Goal: Check status: Check status

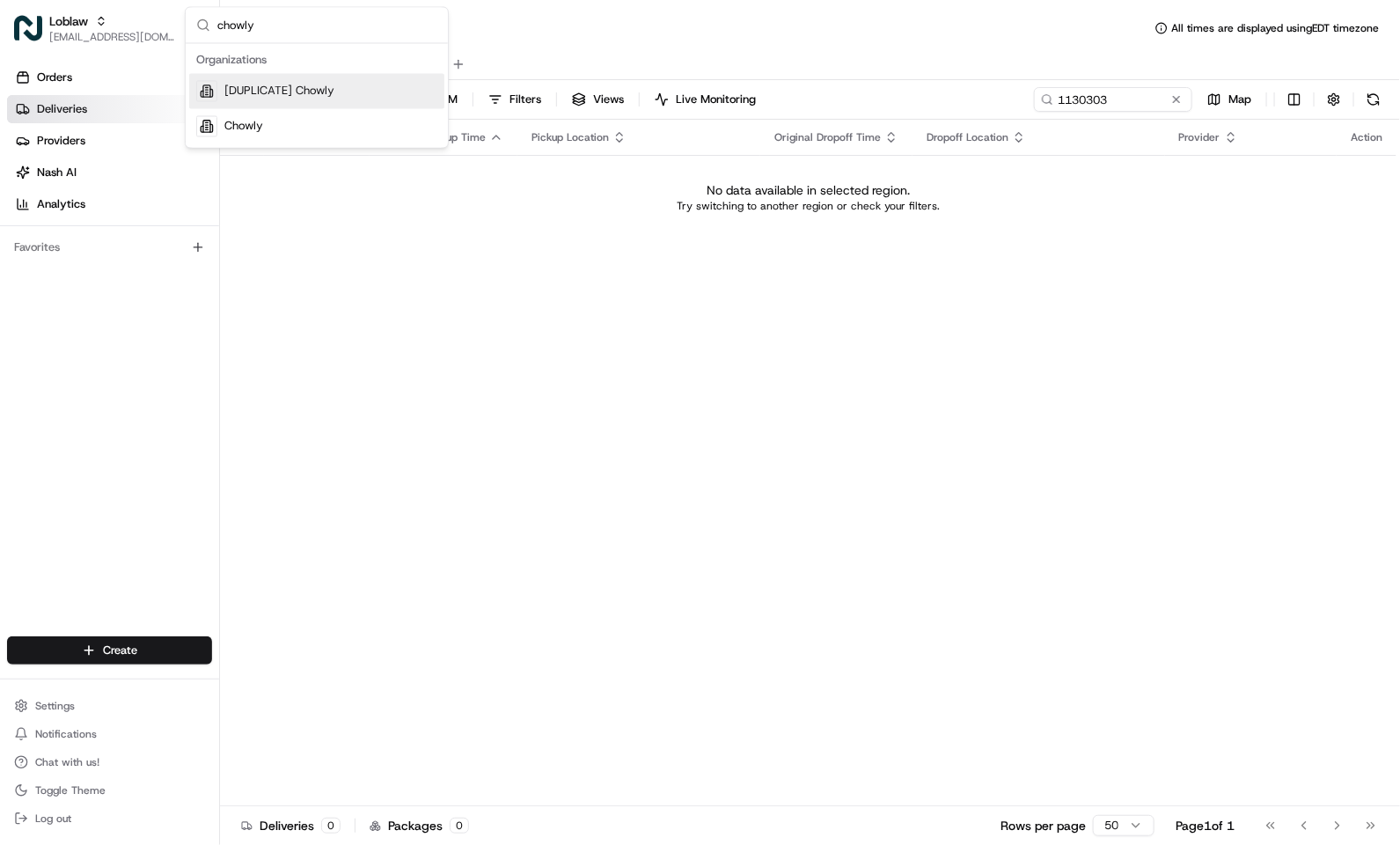
type input "chowly"
click at [252, 111] on div "Chowly" at bounding box center [317, 127] width 255 height 36
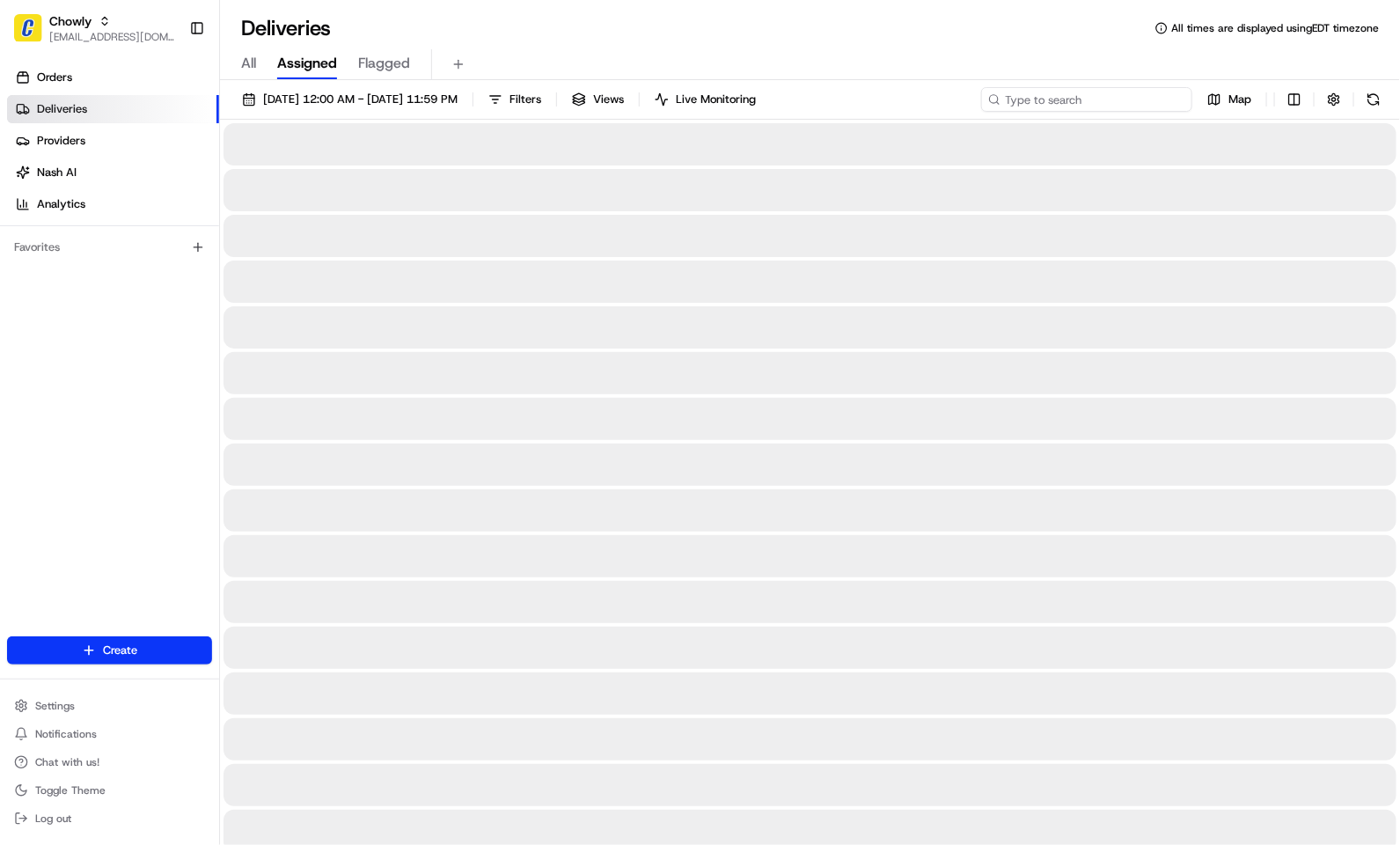
click at [1102, 109] on input at bounding box center [1087, 99] width 211 height 25
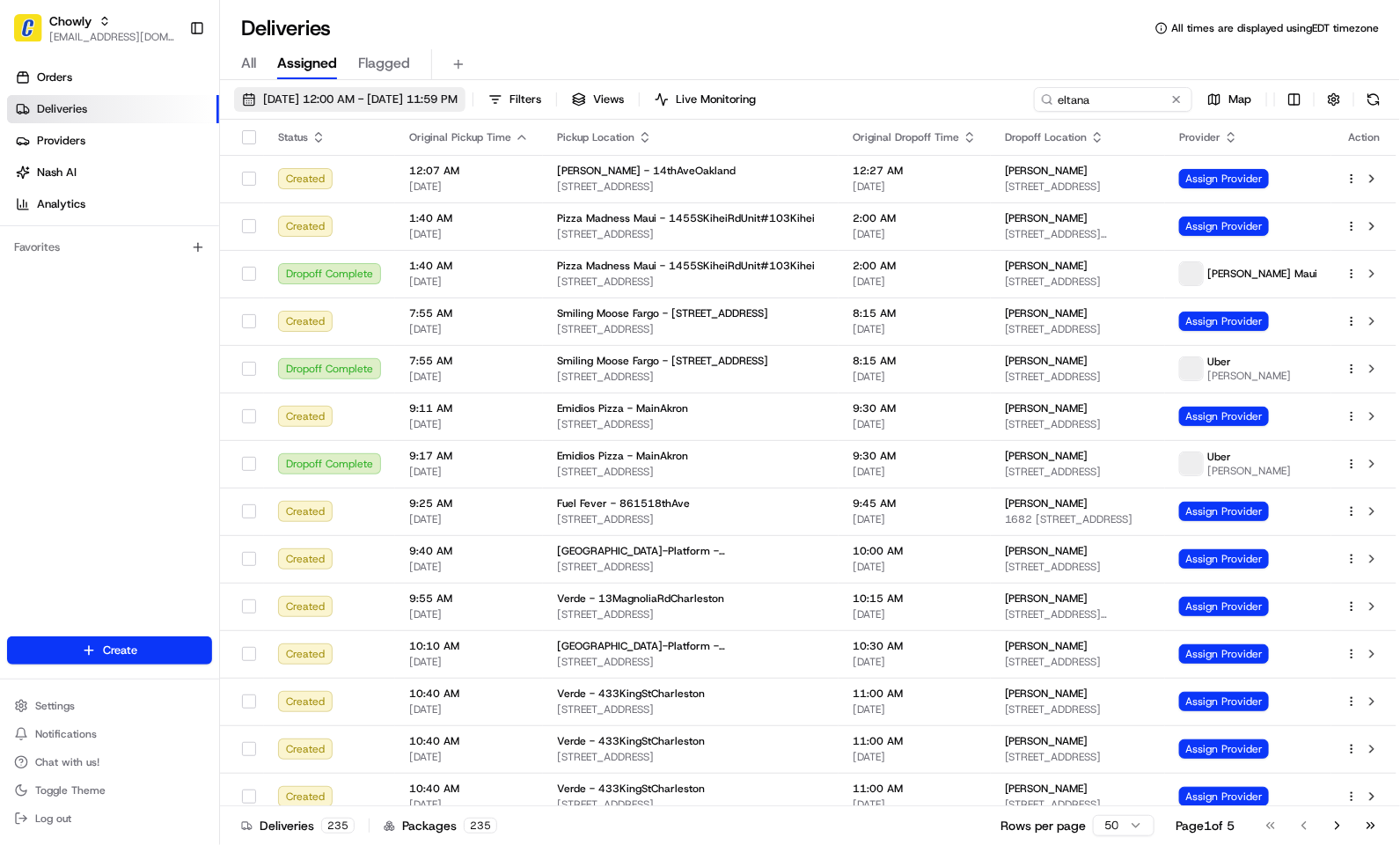
click at [457, 102] on span "08/21/2025 12:00 AM - 08/21/2025 11:59 PM" at bounding box center [360, 100] width 194 height 16
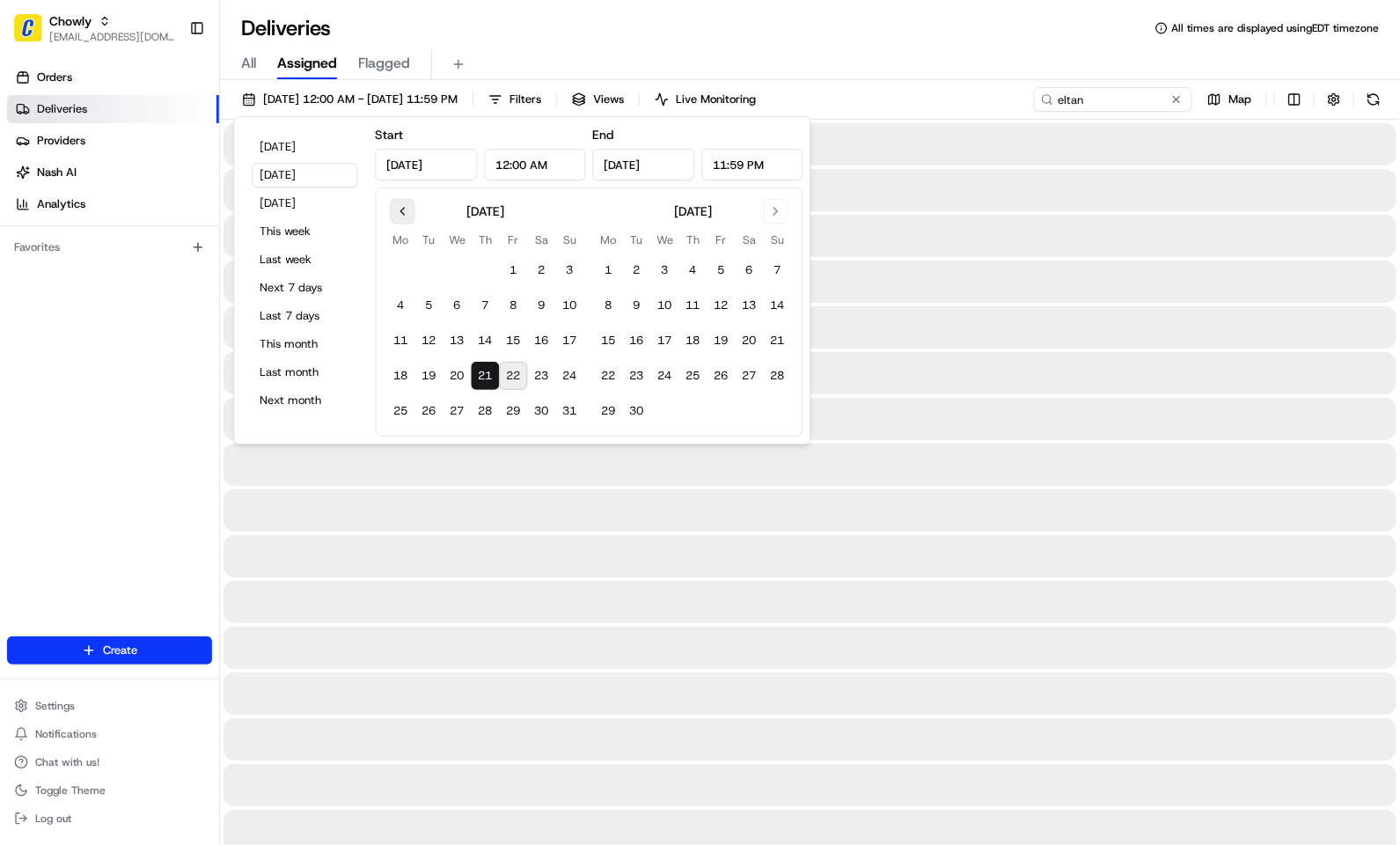
type input "eltana"
click at [298, 142] on button "Today" at bounding box center [305, 146] width 106 height 25
type input "Aug 22, 2025"
click at [776, 56] on div "All Assigned Flagged" at bounding box center [810, 64] width 1180 height 31
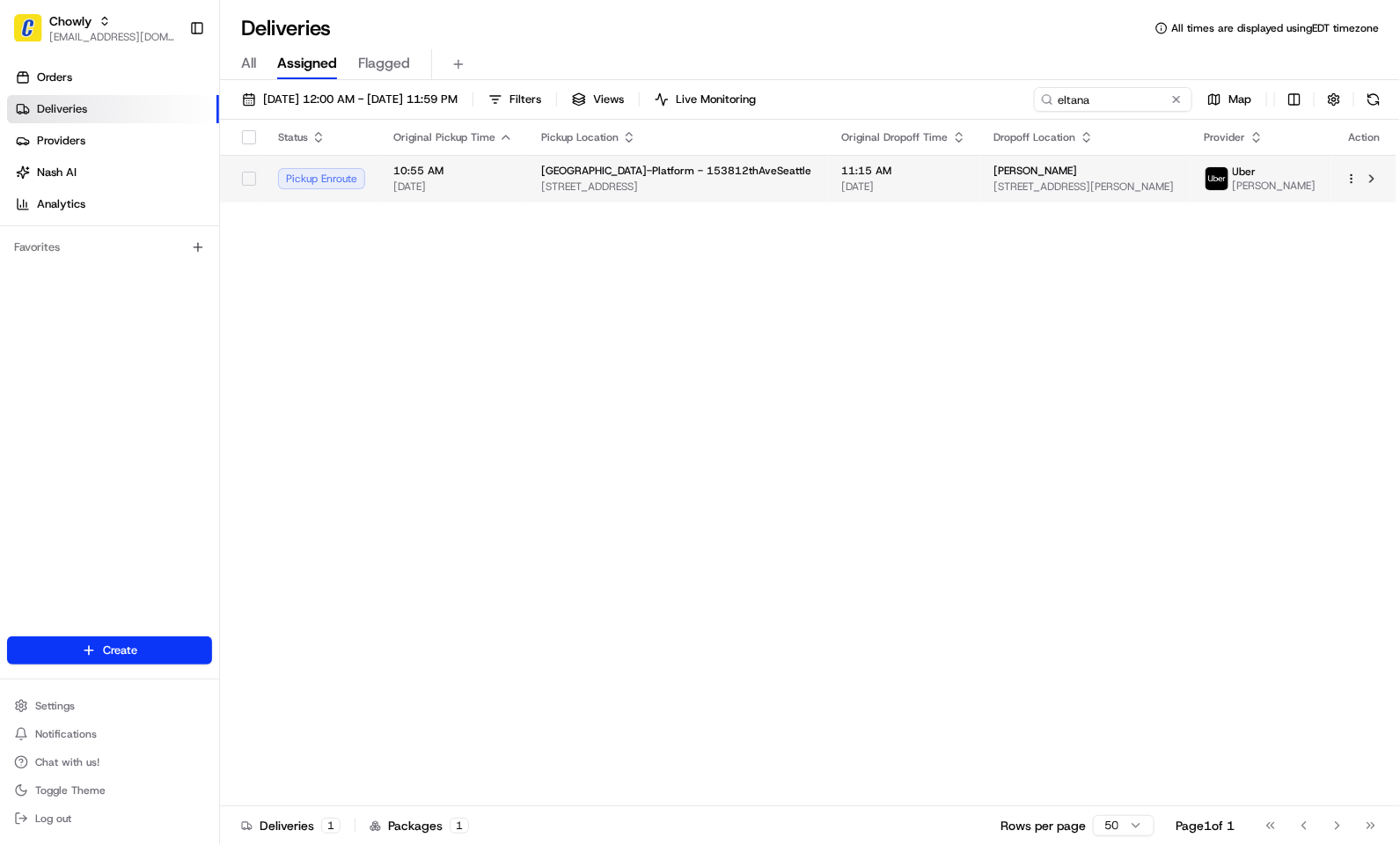
click at [850, 186] on span "[DATE]" at bounding box center [904, 187] width 124 height 14
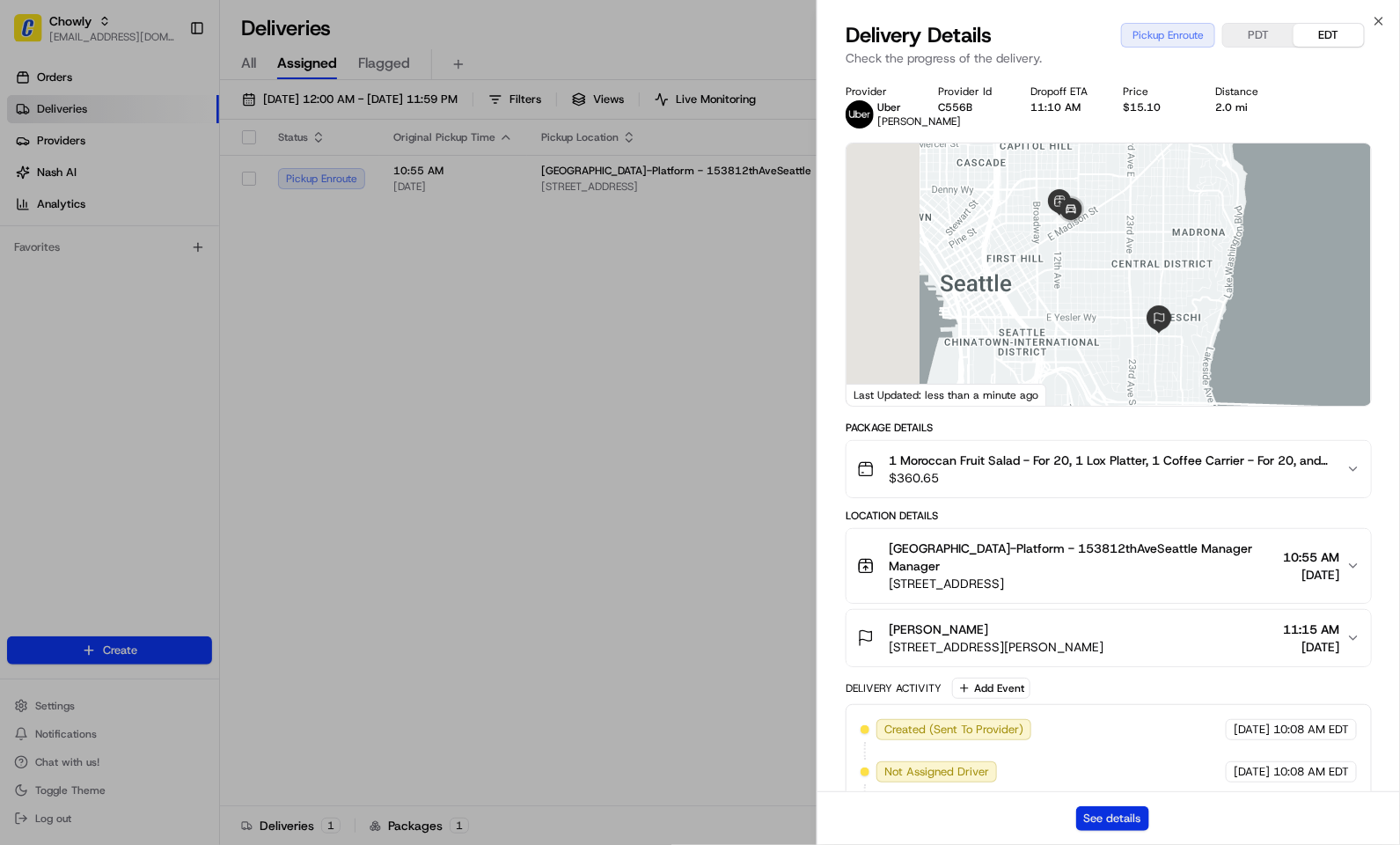
click at [1105, 813] on button "See details" at bounding box center [1113, 817] width 73 height 25
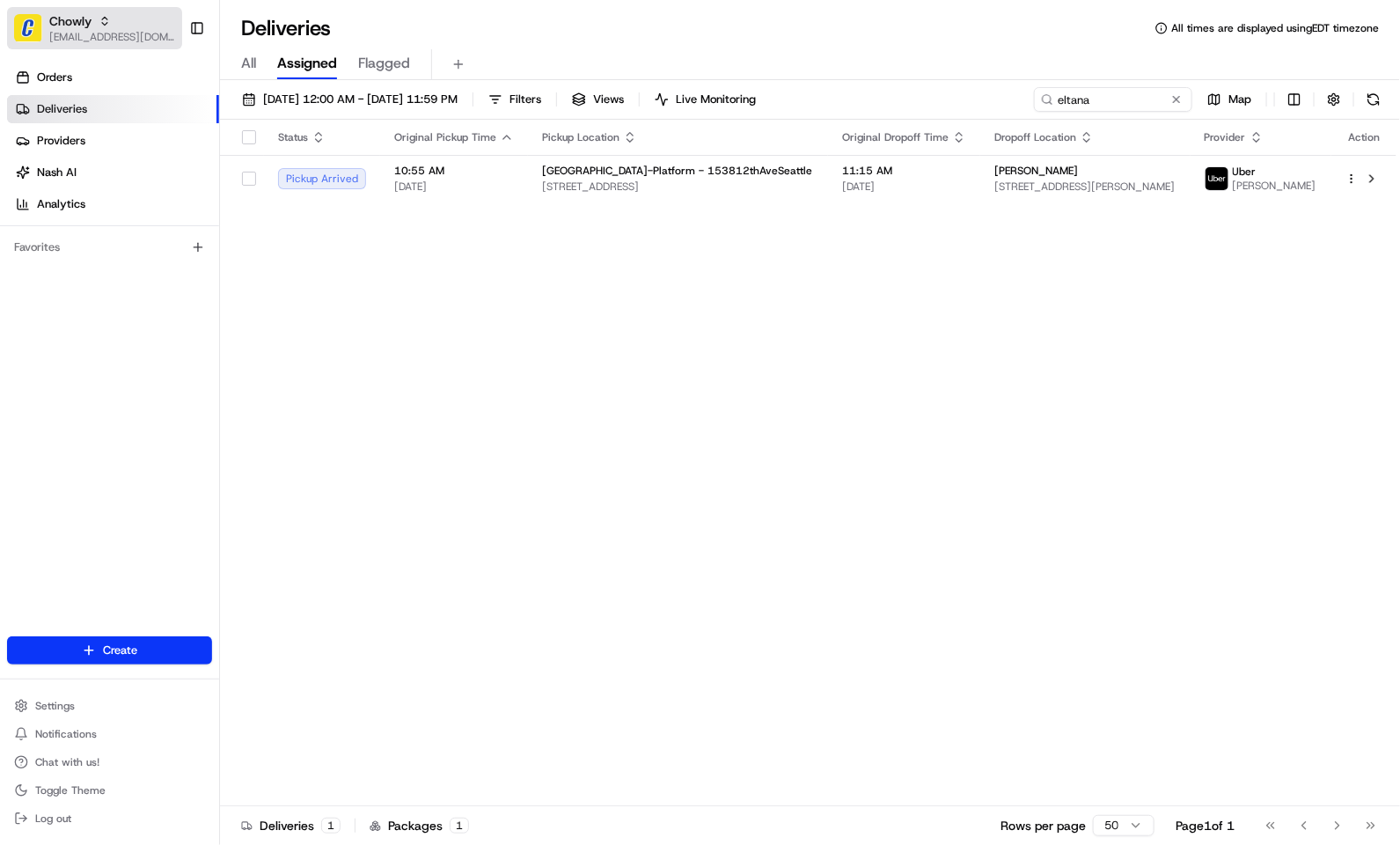
click at [77, 30] on span "[EMAIL_ADDRESS][DOMAIN_NAME]" at bounding box center [112, 37] width 125 height 14
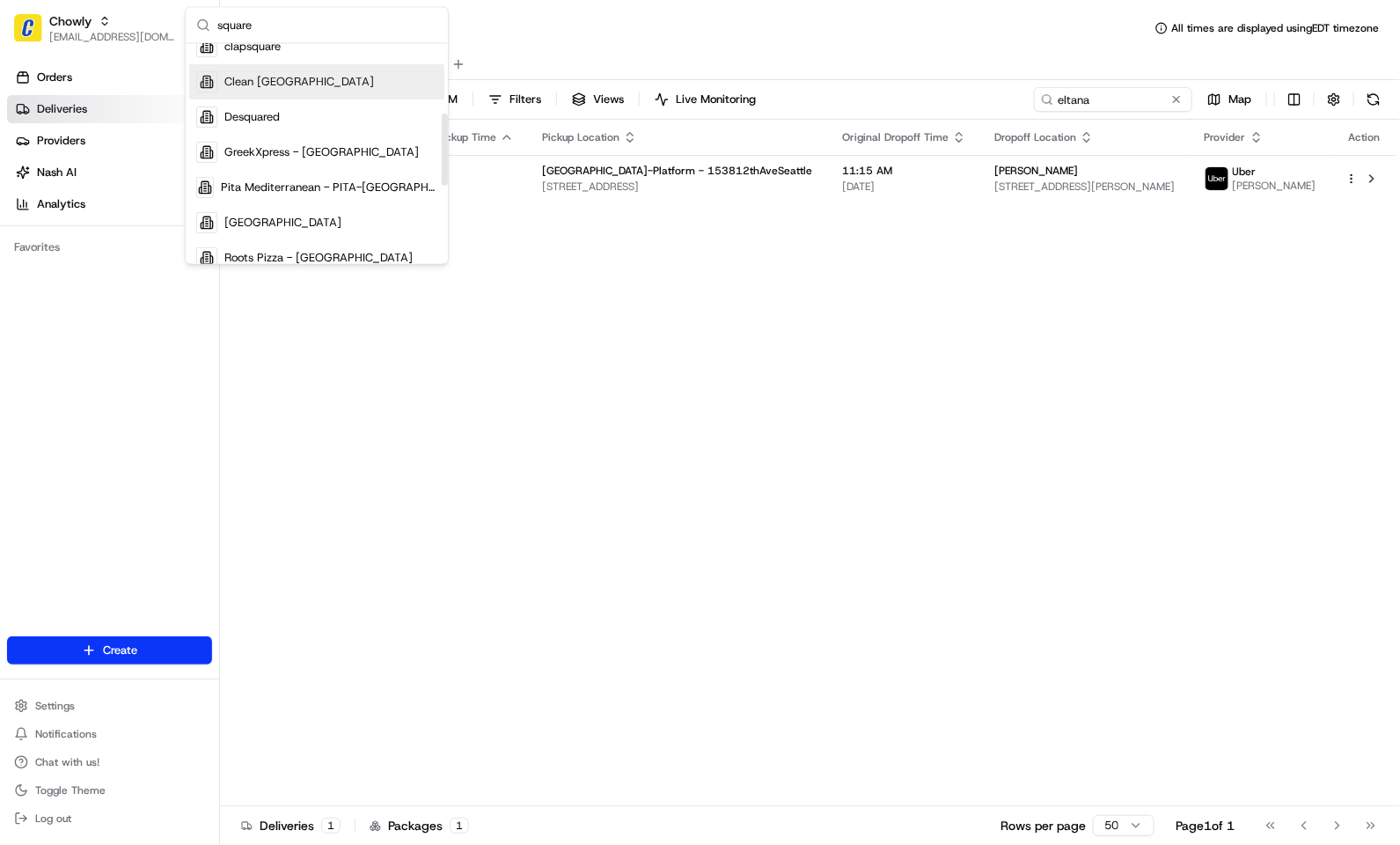
scroll to position [264, 0]
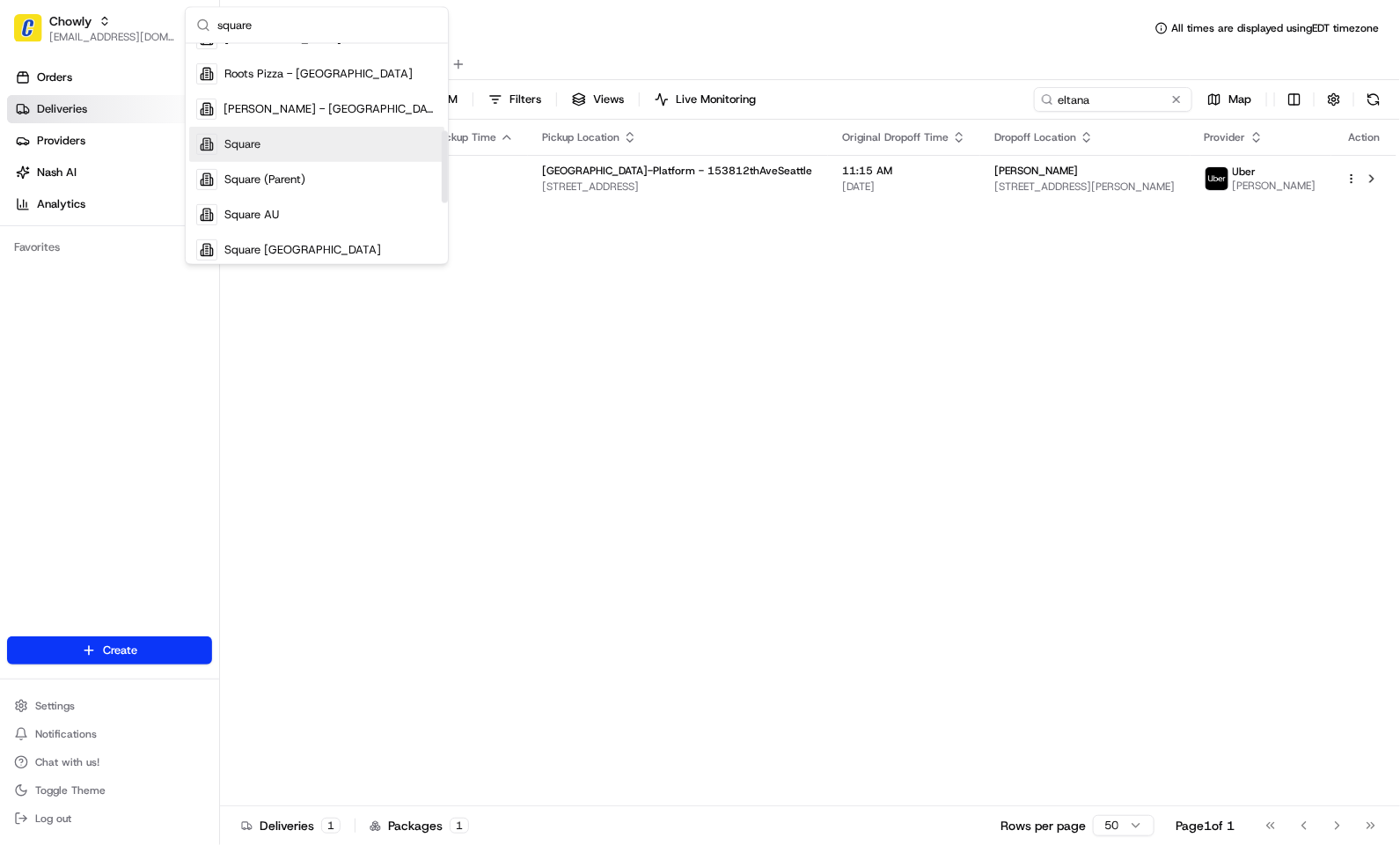
type input "square"
click at [272, 158] on div "Square" at bounding box center [317, 144] width 255 height 36
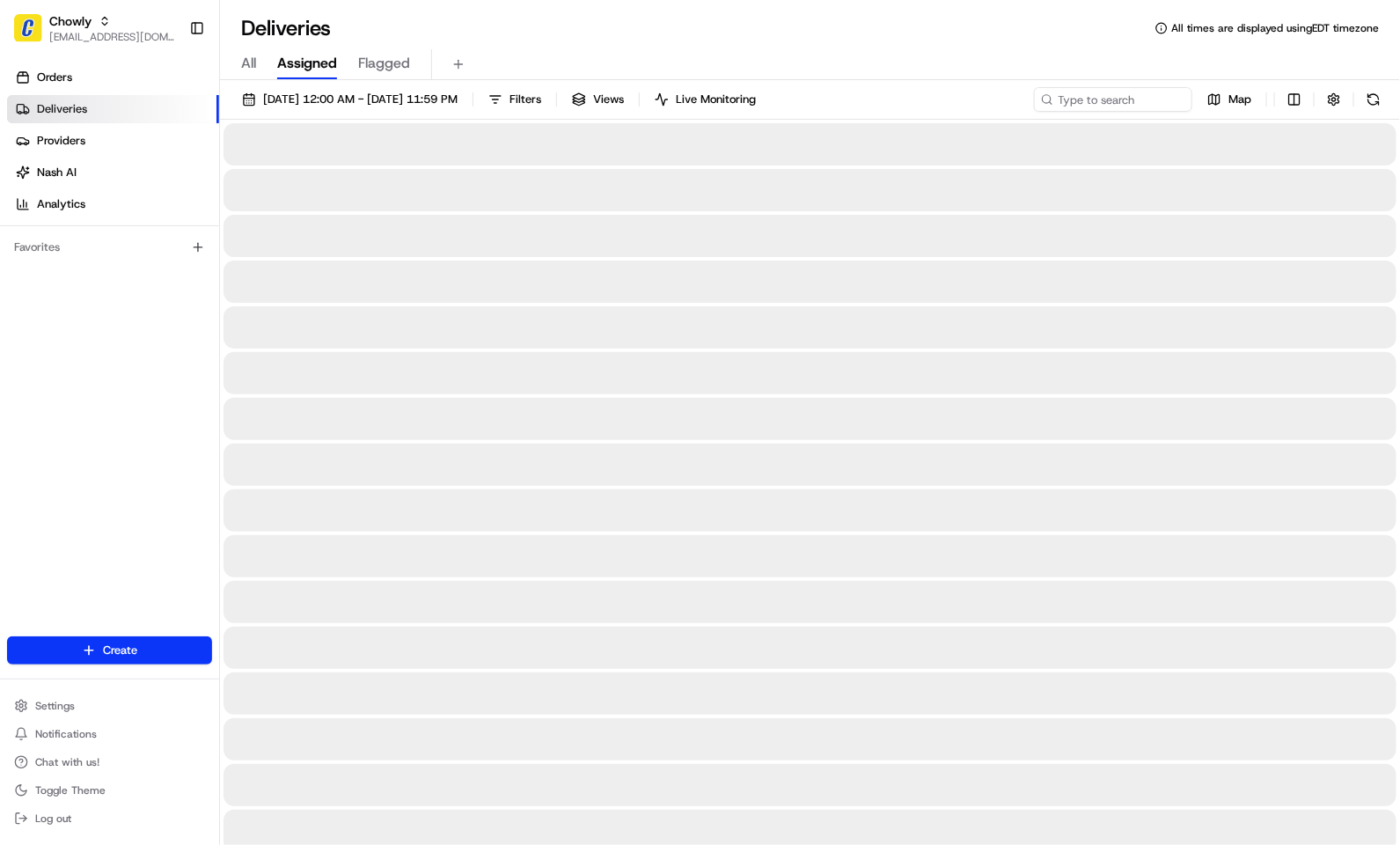
click at [77, 404] on div "Orders Deliveries Providers Nash AI Analytics Favorites" at bounding box center [110, 351] width 219 height 590
